Goal: Check status: Check status

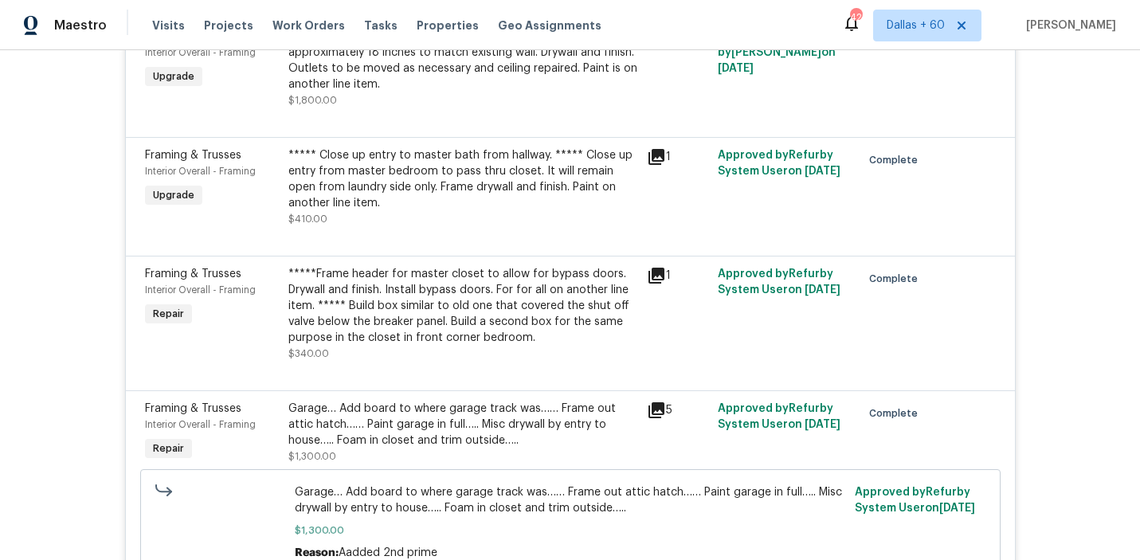
scroll to position [4394, 0]
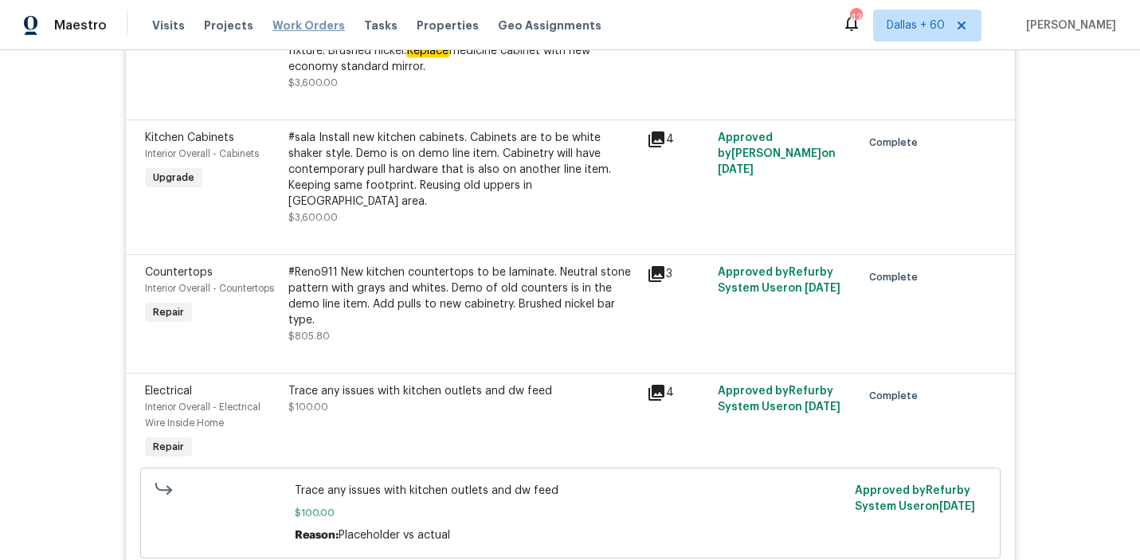
click at [294, 25] on span "Work Orders" at bounding box center [308, 26] width 73 height 16
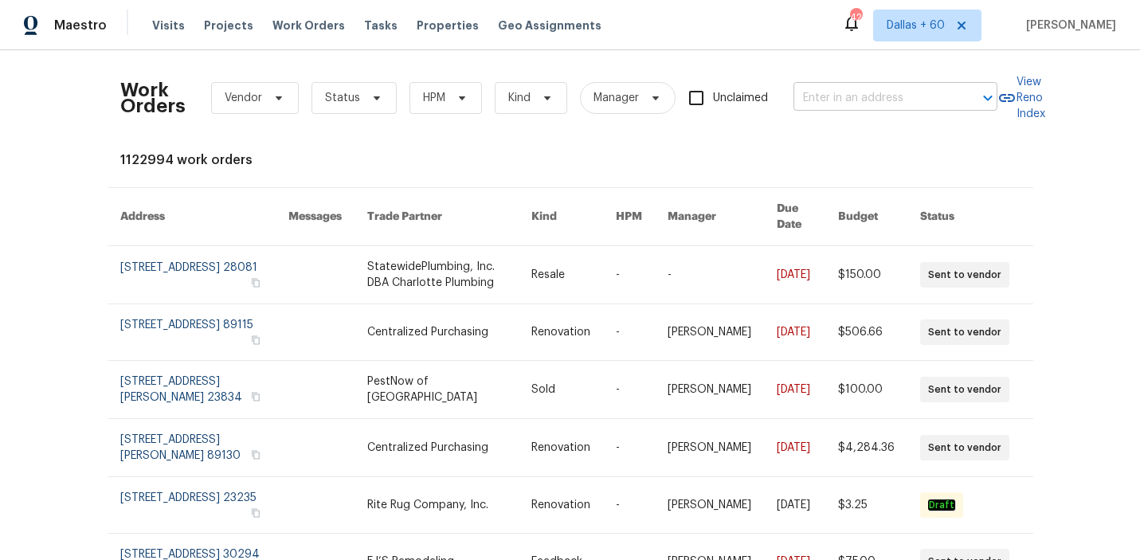
click at [873, 100] on input "text" at bounding box center [873, 98] width 159 height 25
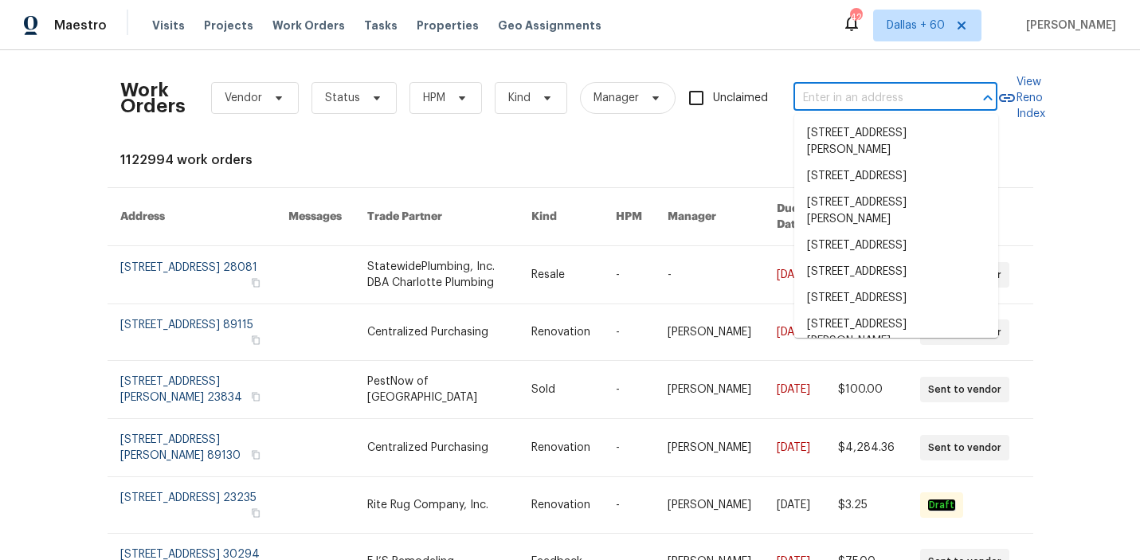
paste input "[STREET_ADDRESS]"
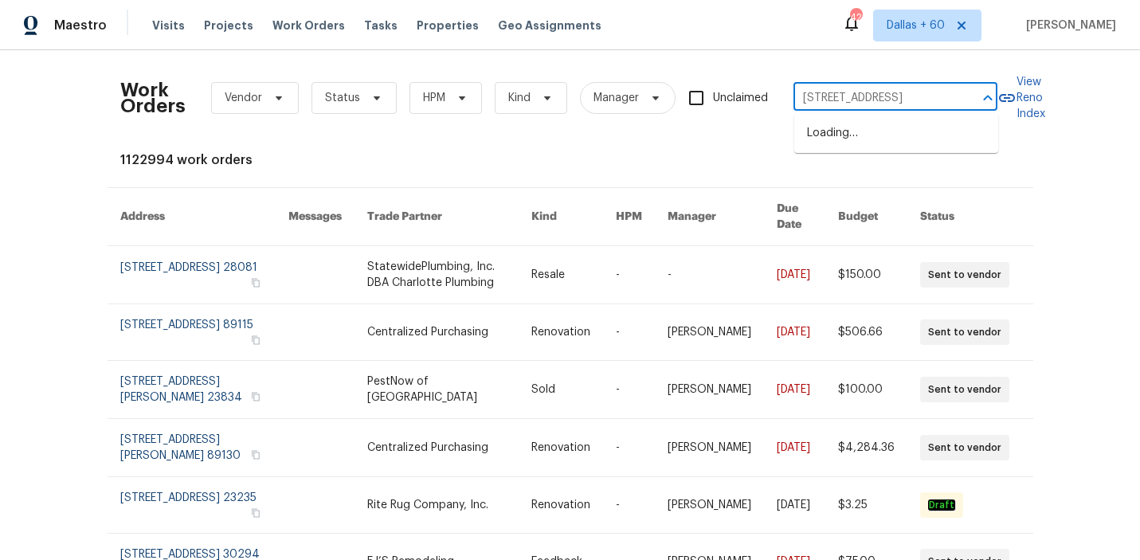
type input "[STREET_ADDRESS]"
click at [876, 134] on li "[STREET_ADDRESS]" at bounding box center [896, 133] width 204 height 26
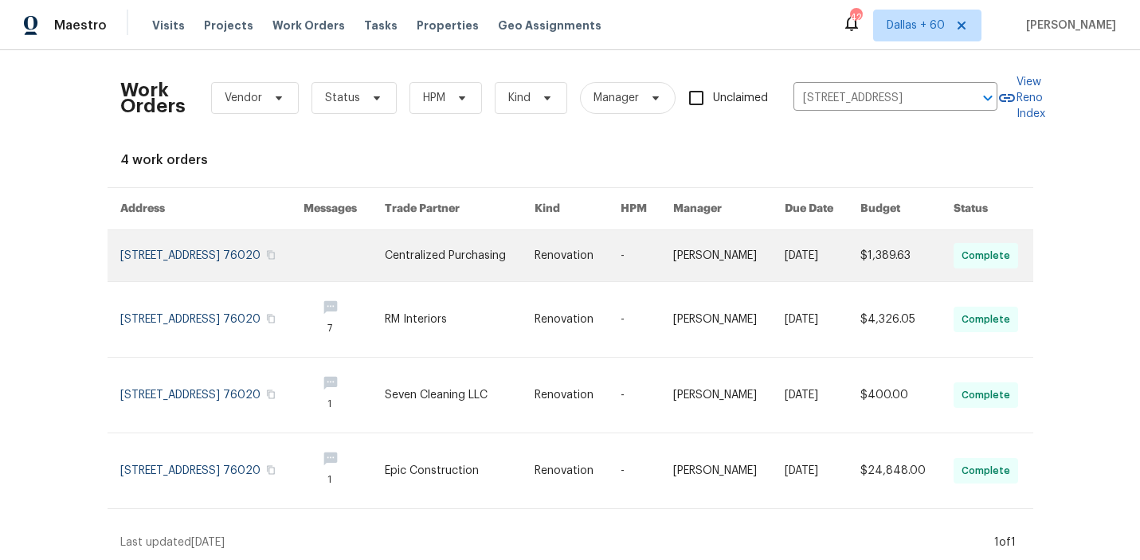
click at [475, 256] on link at bounding box center [460, 255] width 150 height 51
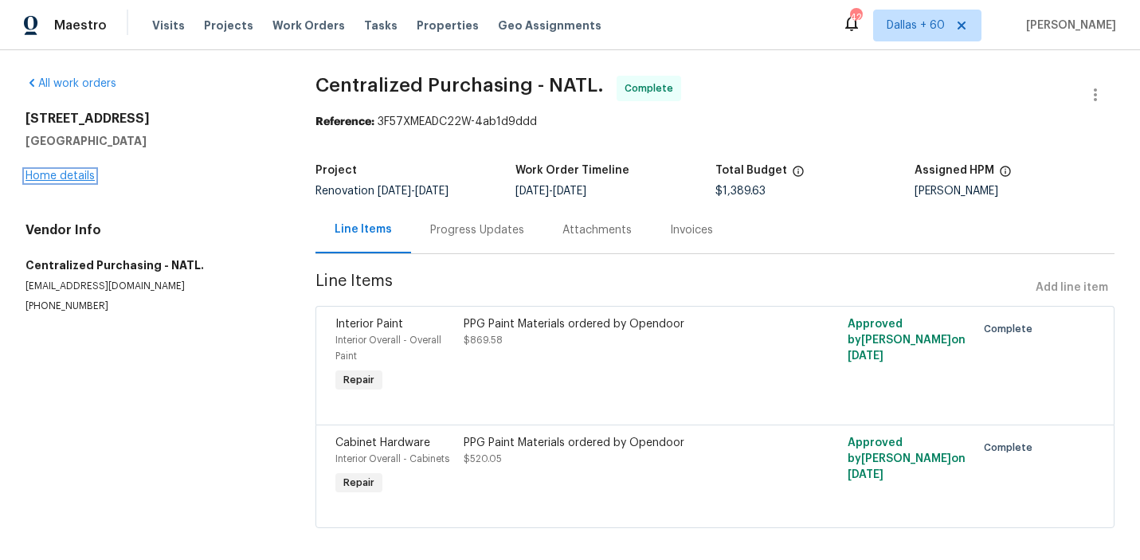
click at [64, 175] on link "Home details" at bounding box center [59, 175] width 69 height 11
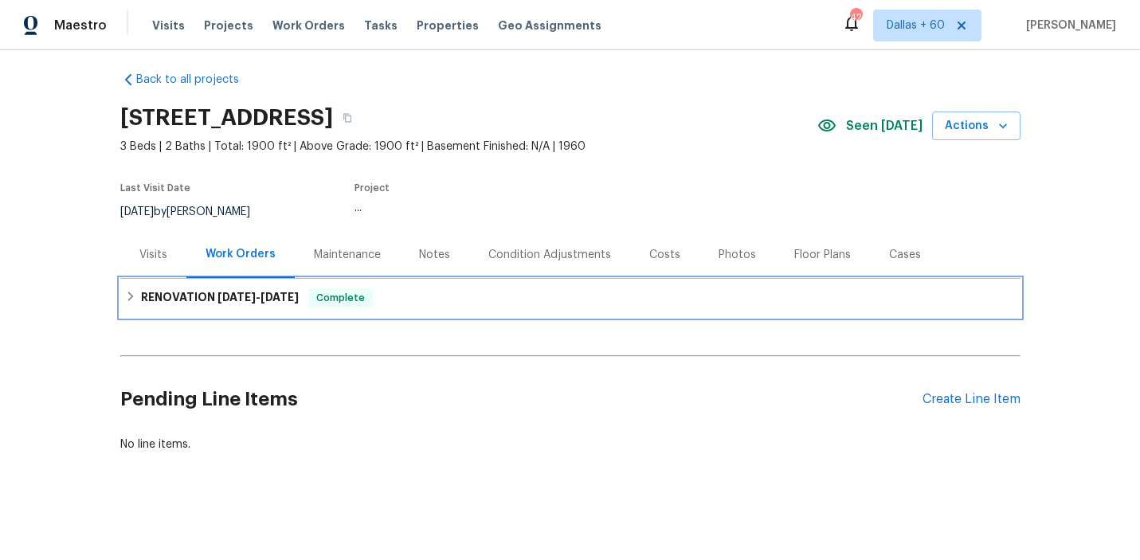
click at [436, 299] on div "RENOVATION [DATE] - [DATE] Complete" at bounding box center [570, 297] width 891 height 19
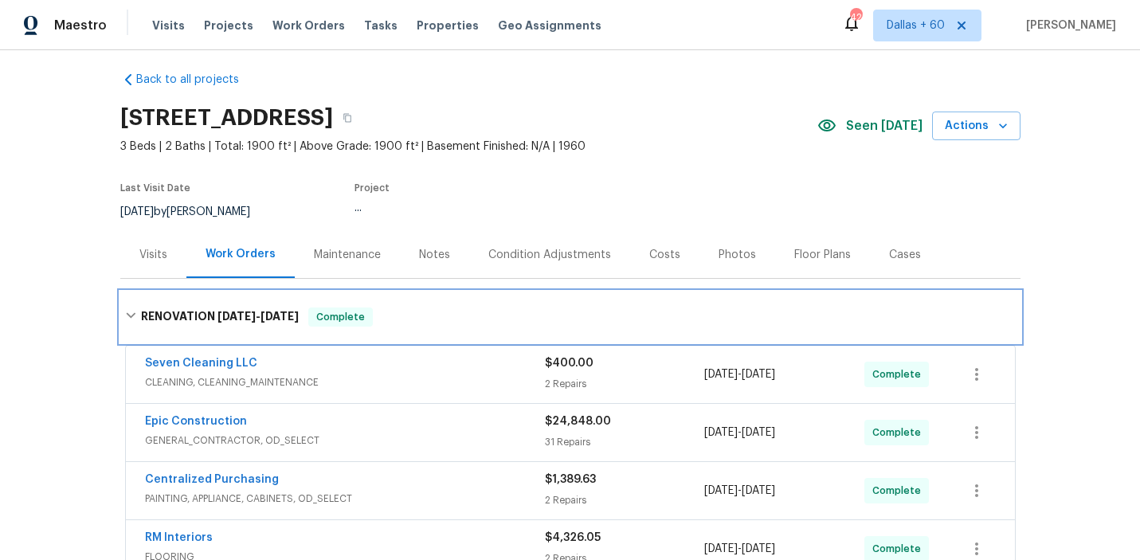
scroll to position [277, 0]
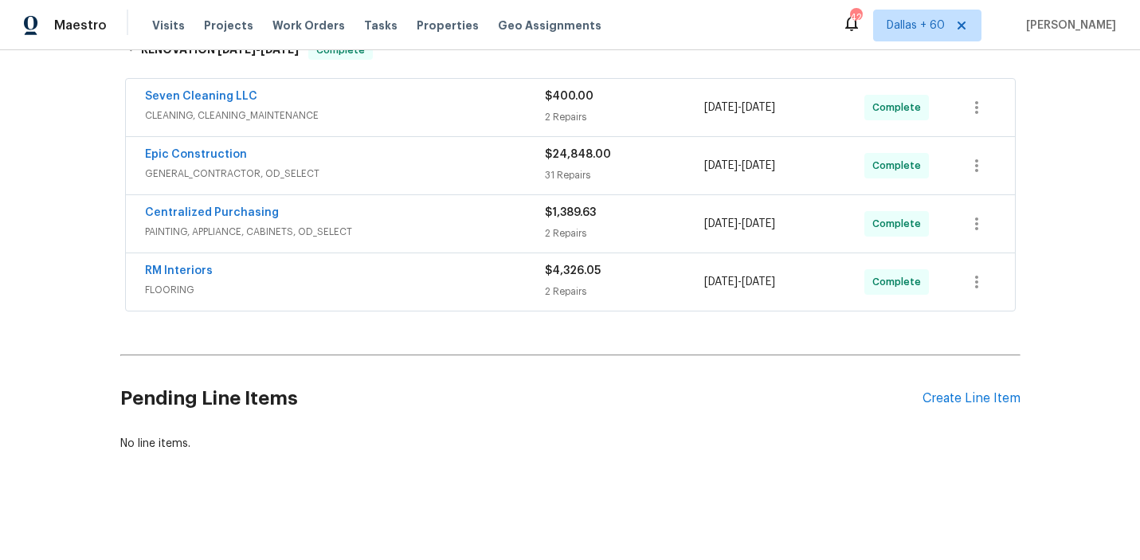
click at [437, 294] on span "FLOORING" at bounding box center [345, 290] width 400 height 16
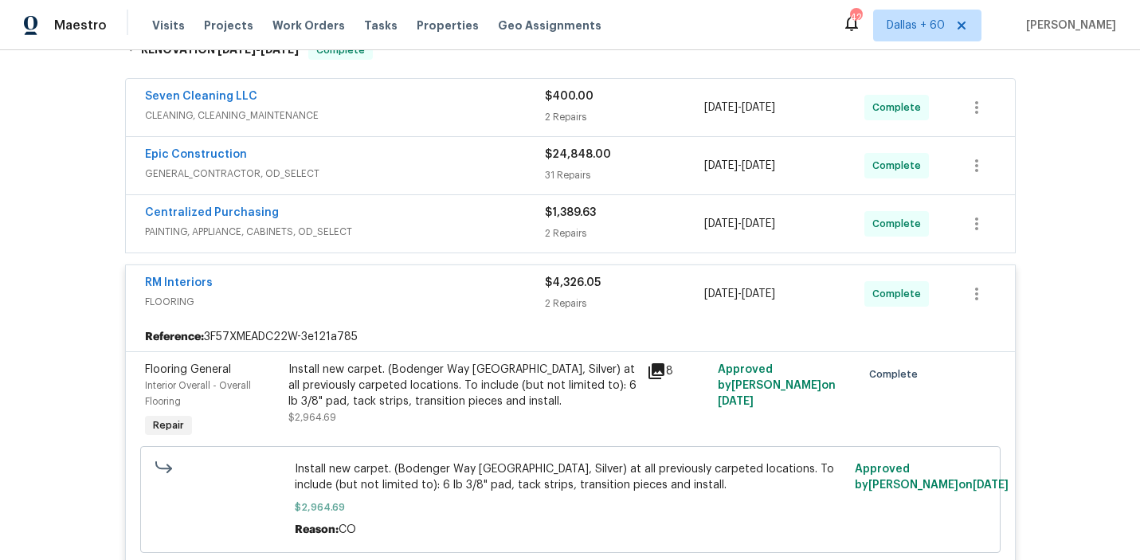
click at [440, 230] on span "PAINTING, APPLIANCE, CABINETS, OD_SELECT" at bounding box center [345, 232] width 400 height 16
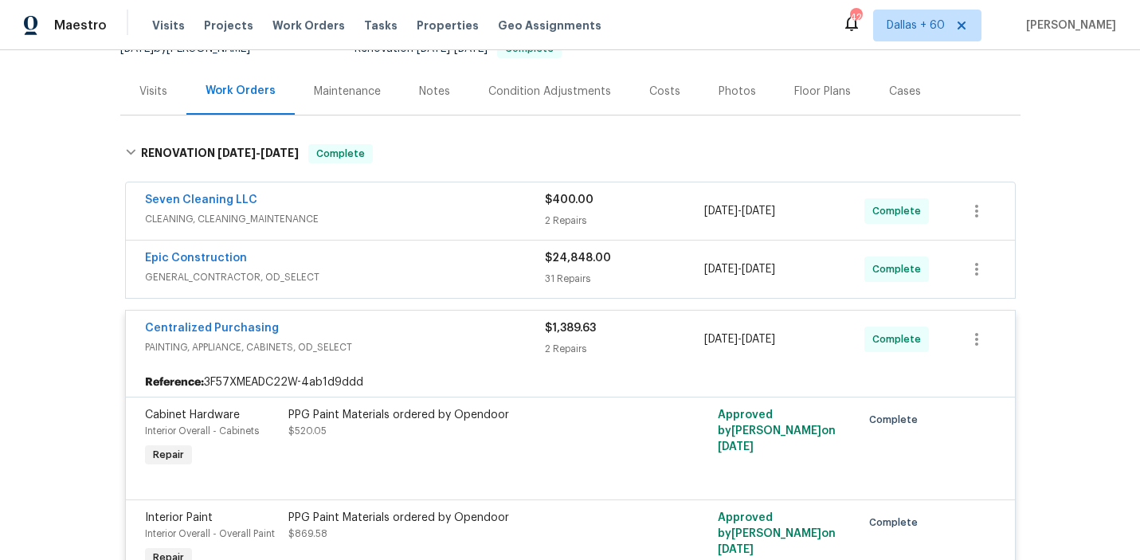
scroll to position [170, 0]
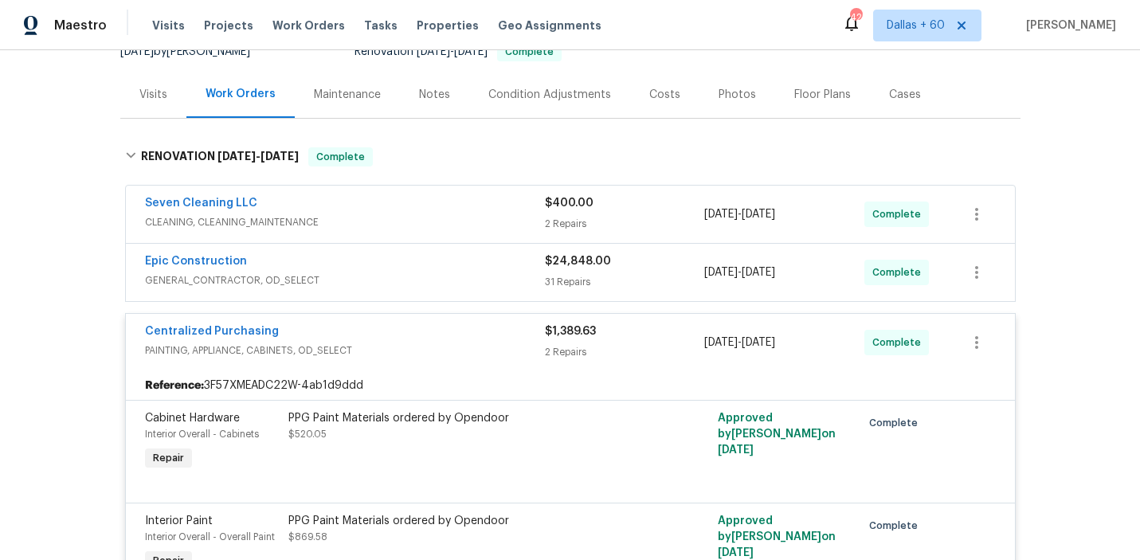
click at [438, 272] on span "GENERAL_CONTRACTOR, OD_SELECT" at bounding box center [345, 280] width 400 height 16
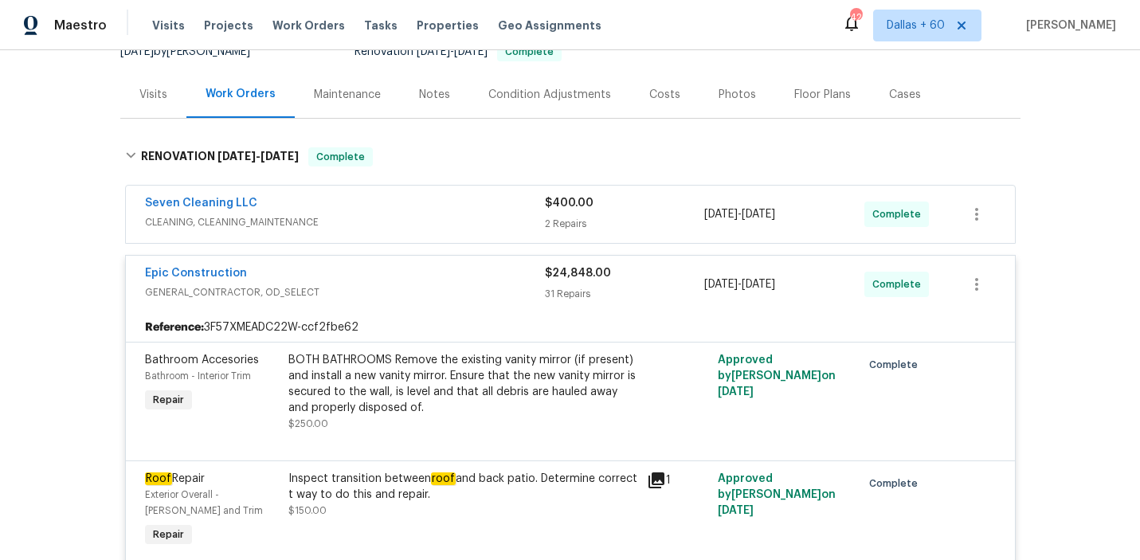
click at [463, 217] on span "CLEANING, CLEANING_MAINTENANCE" at bounding box center [345, 222] width 400 height 16
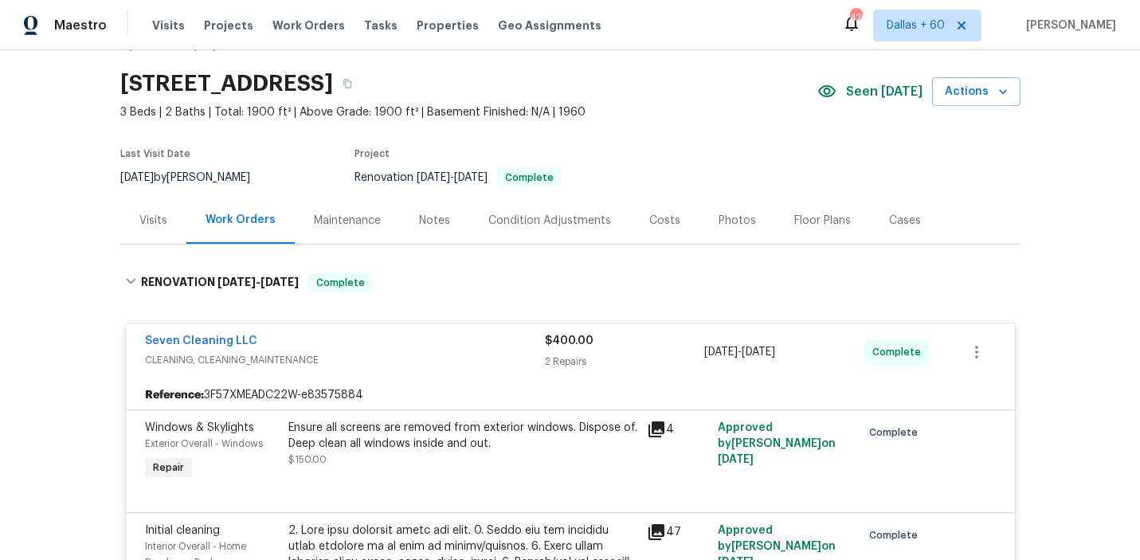
scroll to position [0, 0]
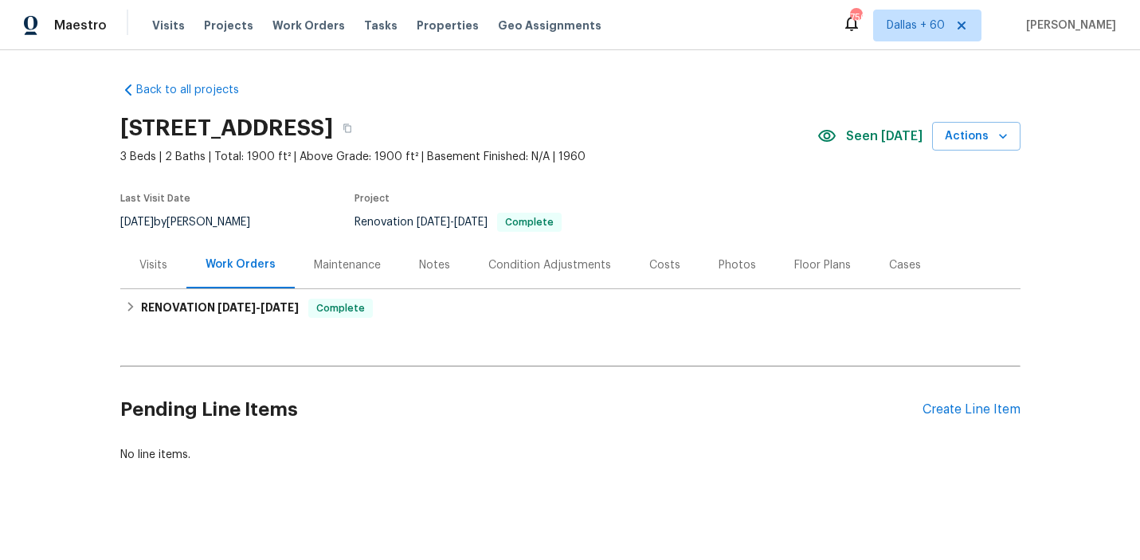
click at [153, 259] on div "Visits" at bounding box center [153, 265] width 28 height 16
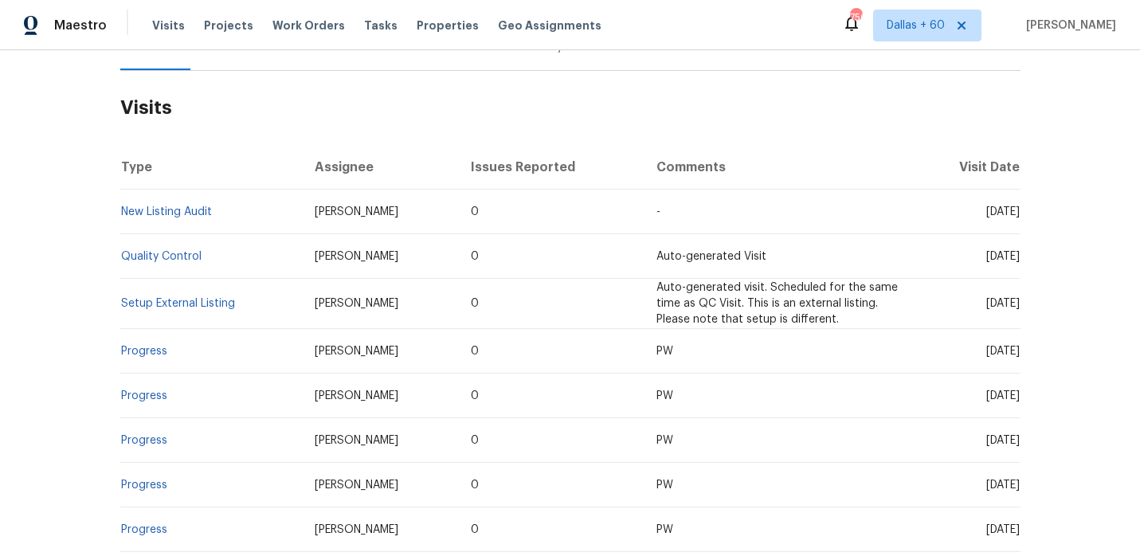
scroll to position [408, 0]
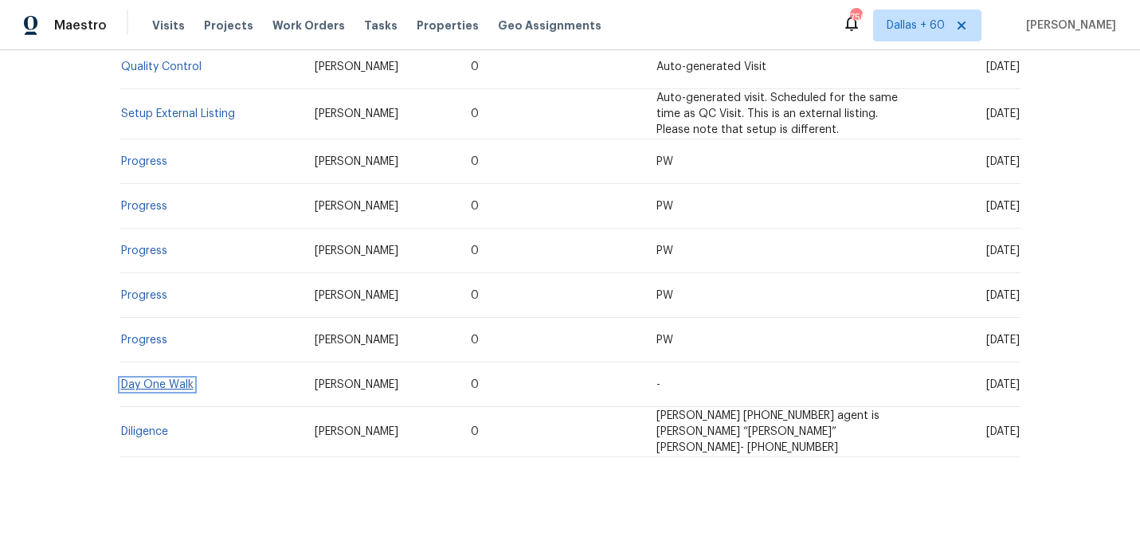
click at [174, 387] on link "Day One Walk" at bounding box center [157, 384] width 73 height 11
